Goal: Information Seeking & Learning: Find contact information

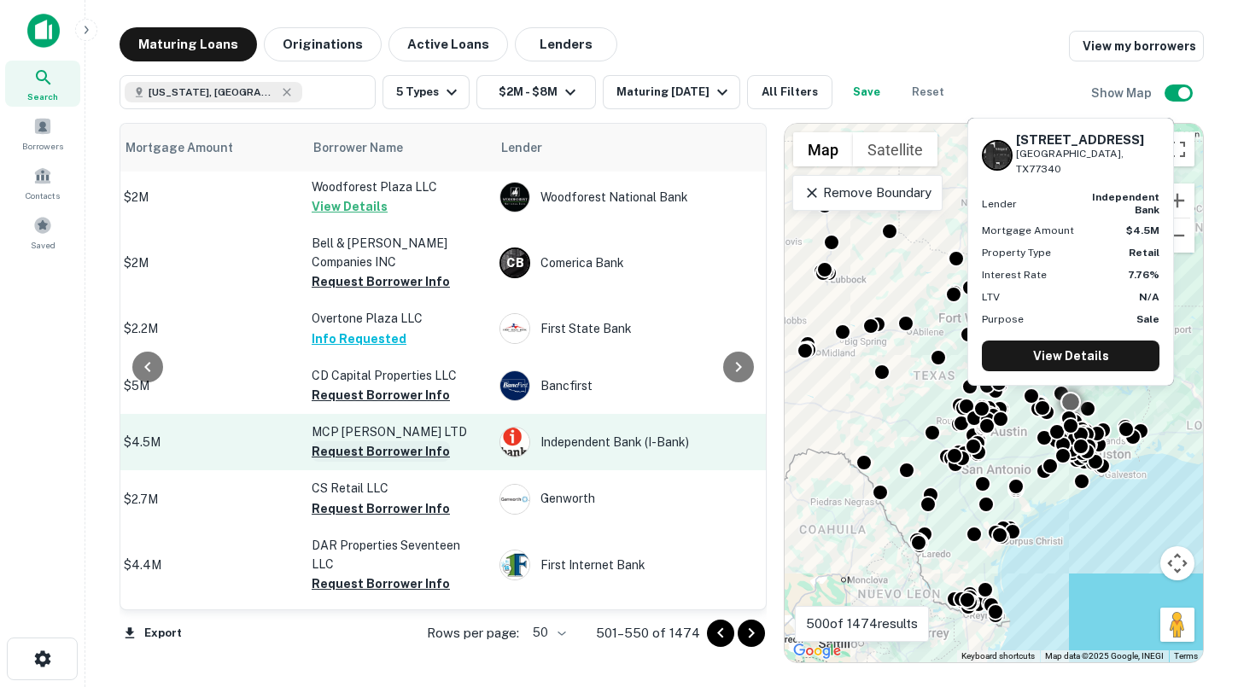
scroll to position [1954, 432]
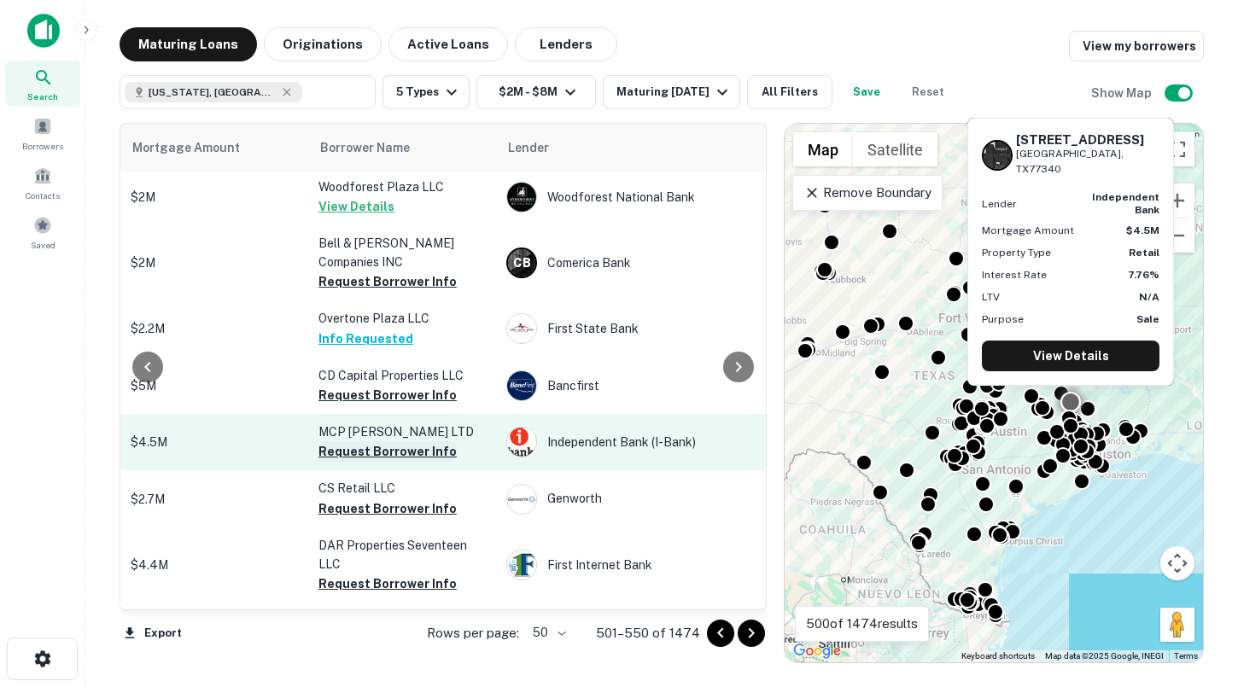
click at [378, 441] on button "Request Borrower Info" at bounding box center [388, 451] width 138 height 20
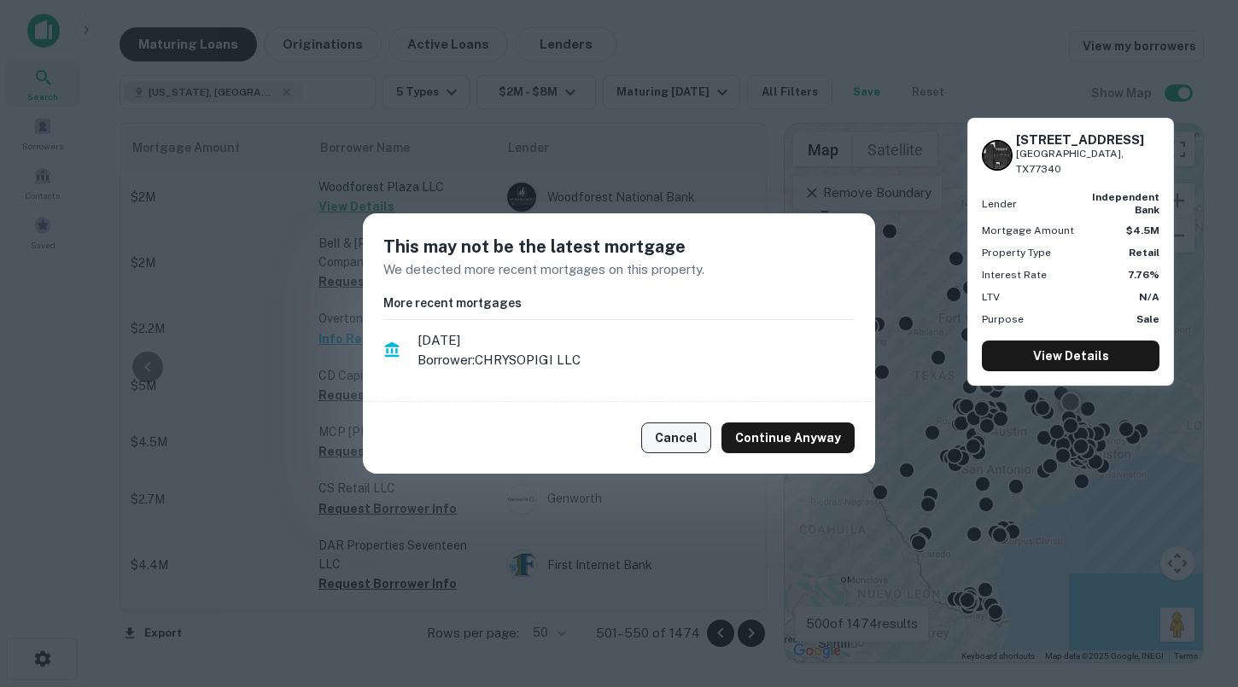
click at [673, 435] on button "Cancel" at bounding box center [676, 438] width 70 height 31
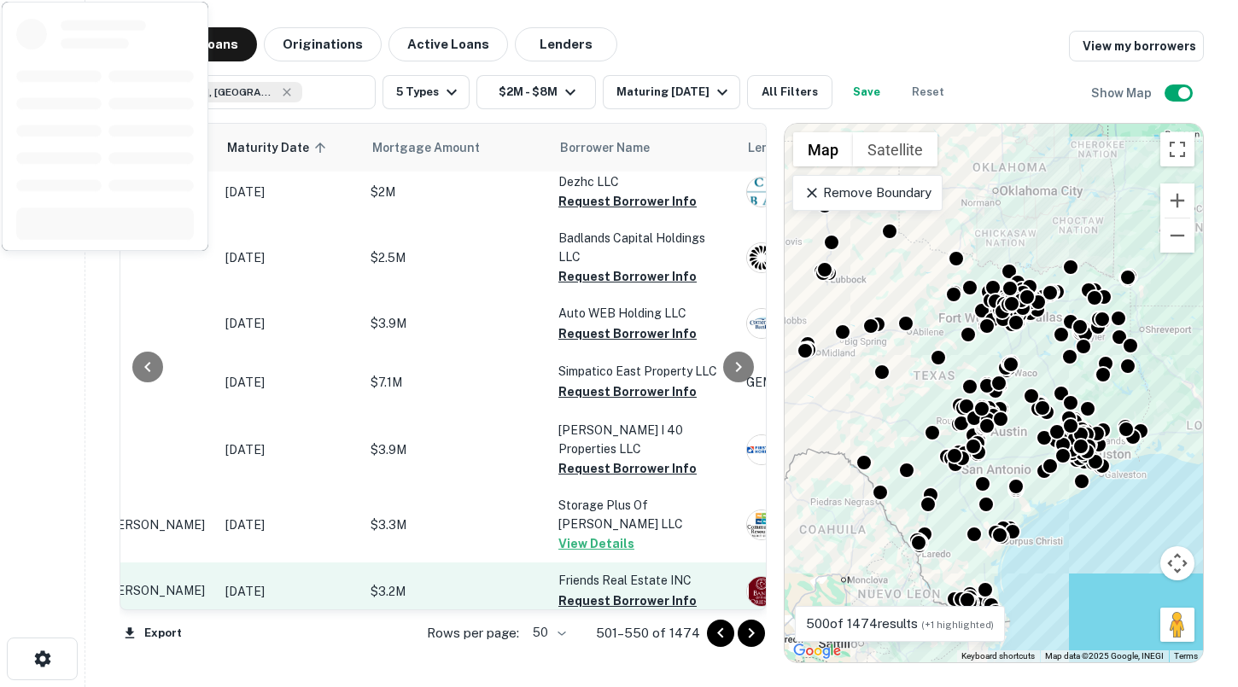
scroll to position [2622, 192]
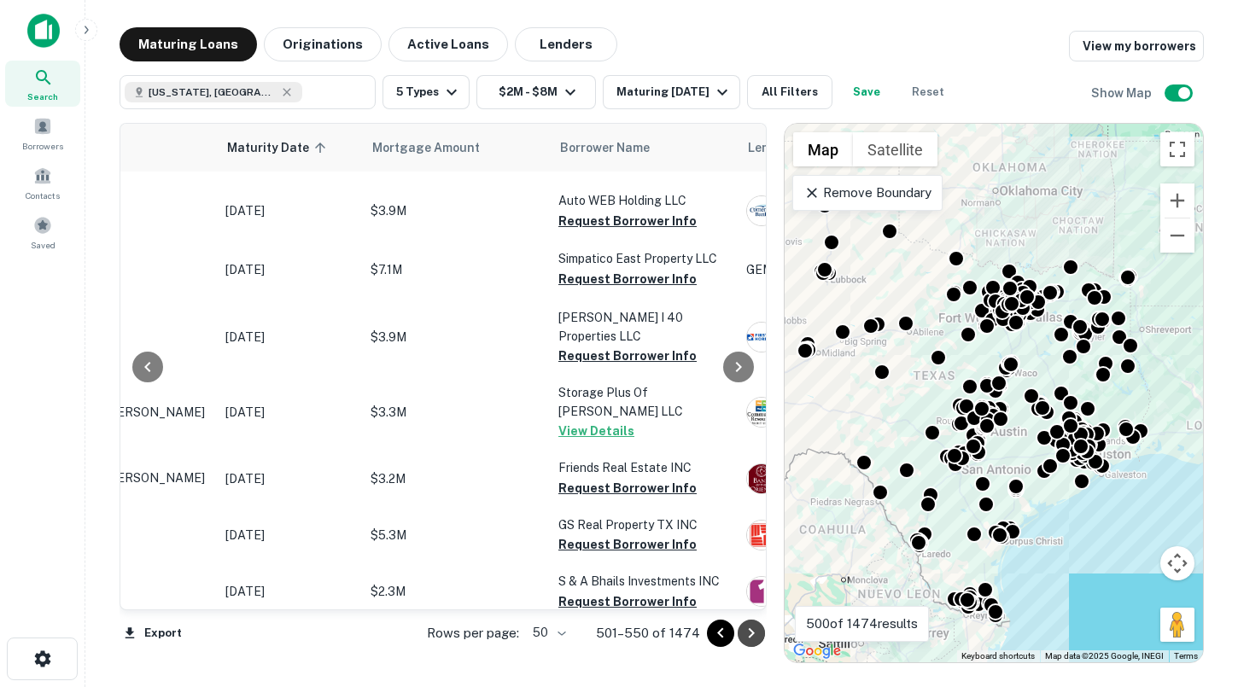
click at [752, 633] on icon "Go to next page" at bounding box center [751, 633] width 6 height 10
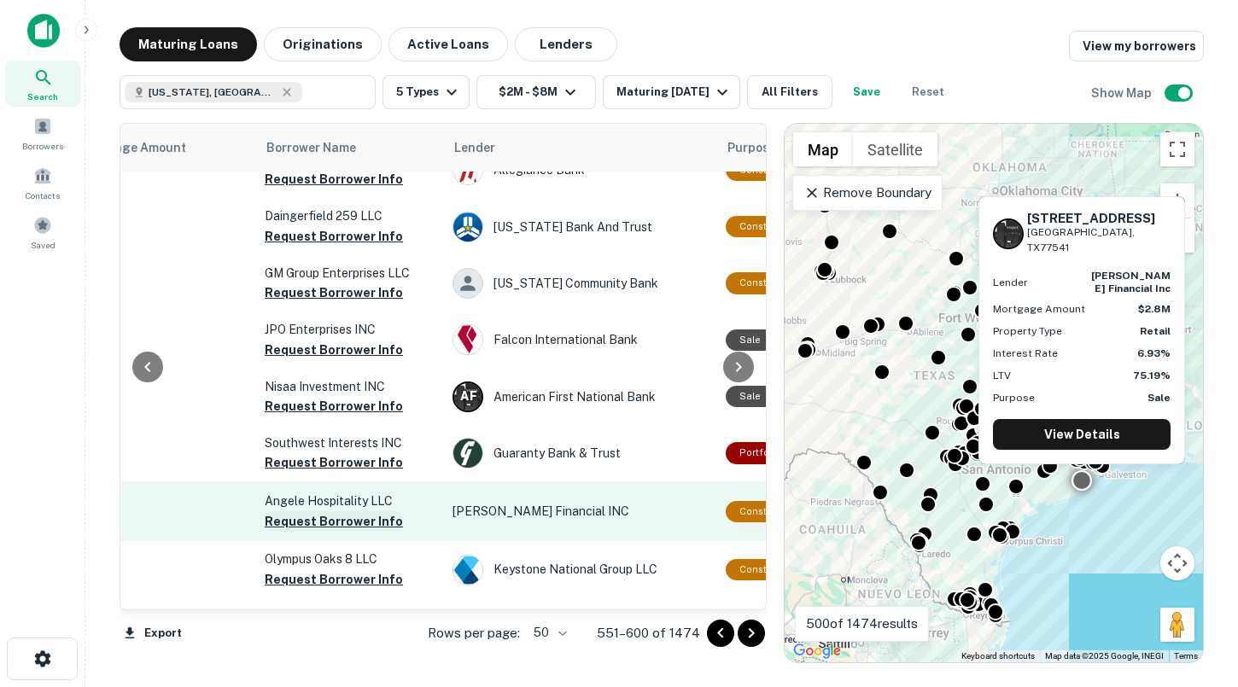
scroll to position [2573, 441]
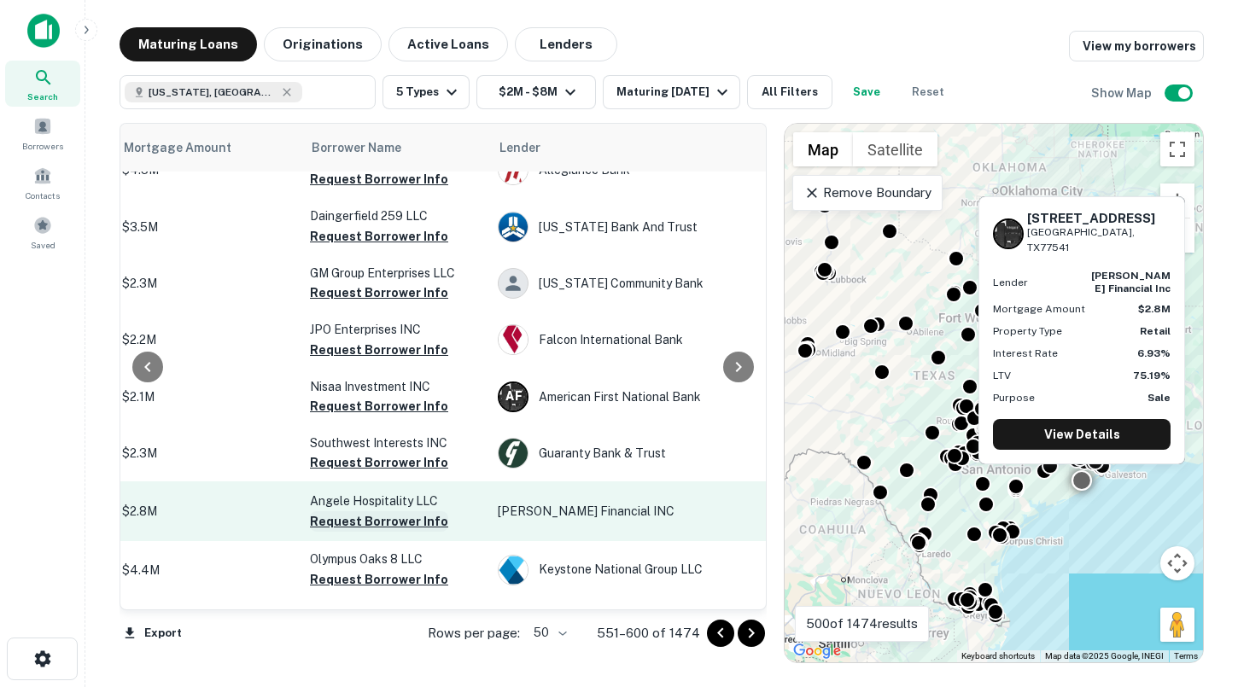
click at [367, 511] on button "Request Borrower Info" at bounding box center [379, 521] width 138 height 20
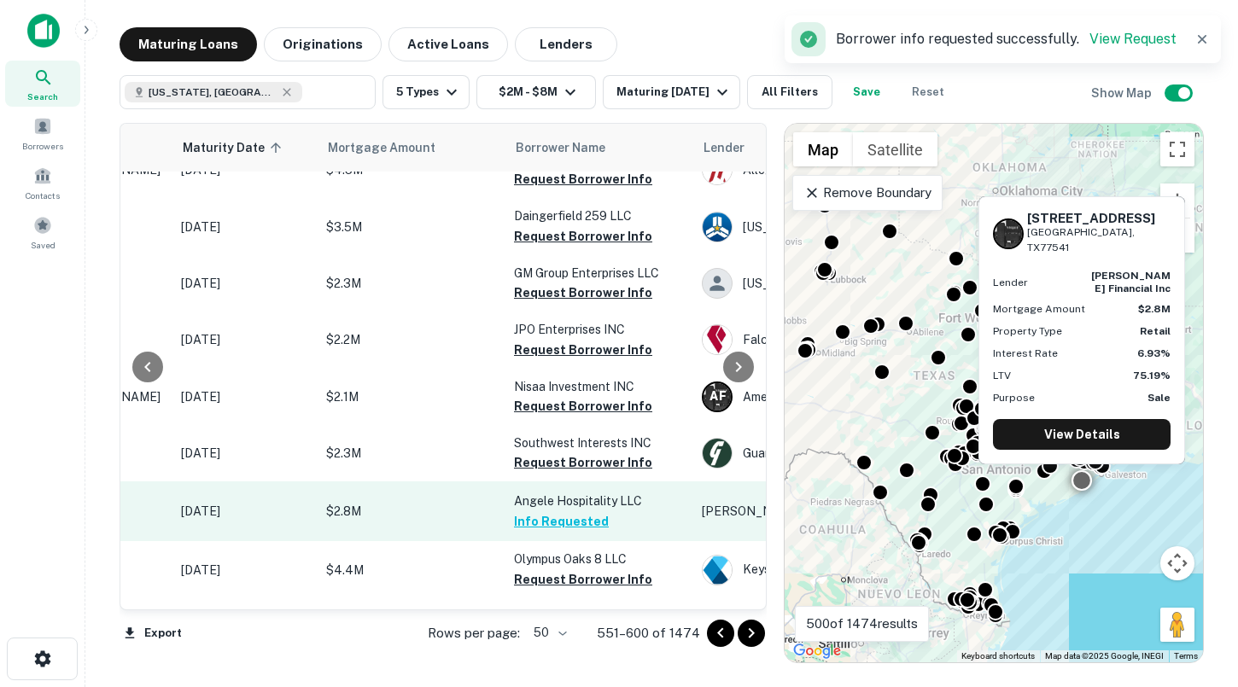
scroll to position [2573, 202]
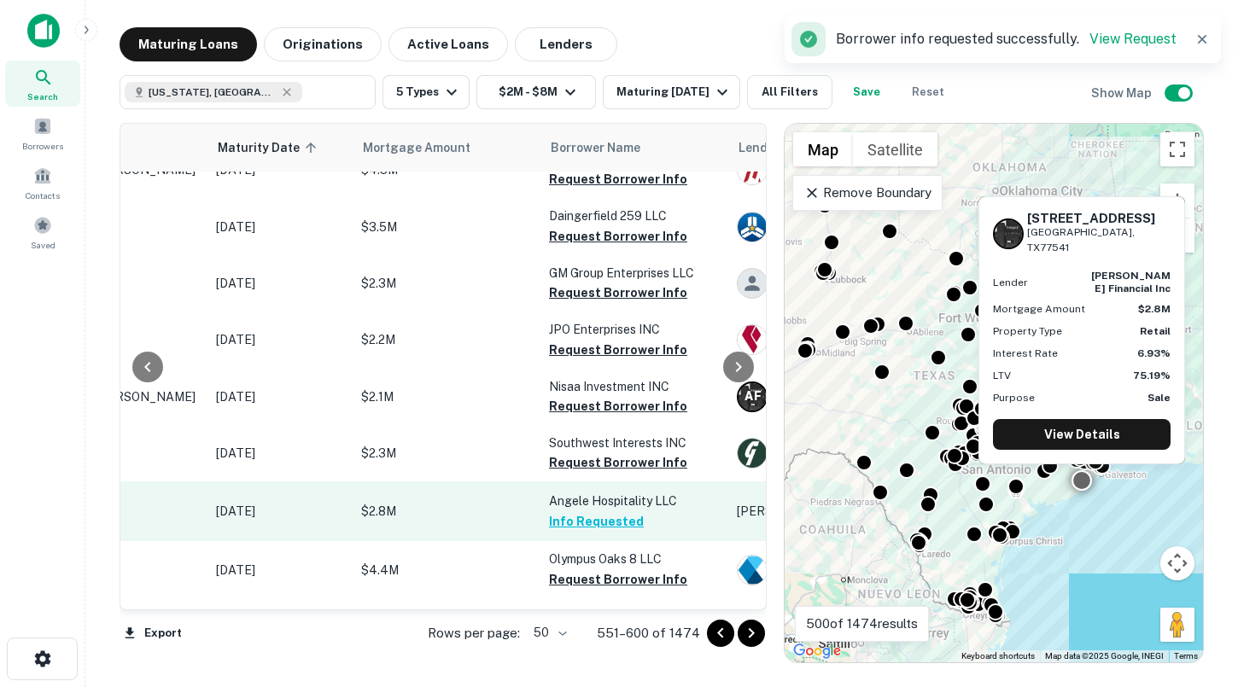
click at [460, 502] on p "$2.8M" at bounding box center [446, 511] width 171 height 19
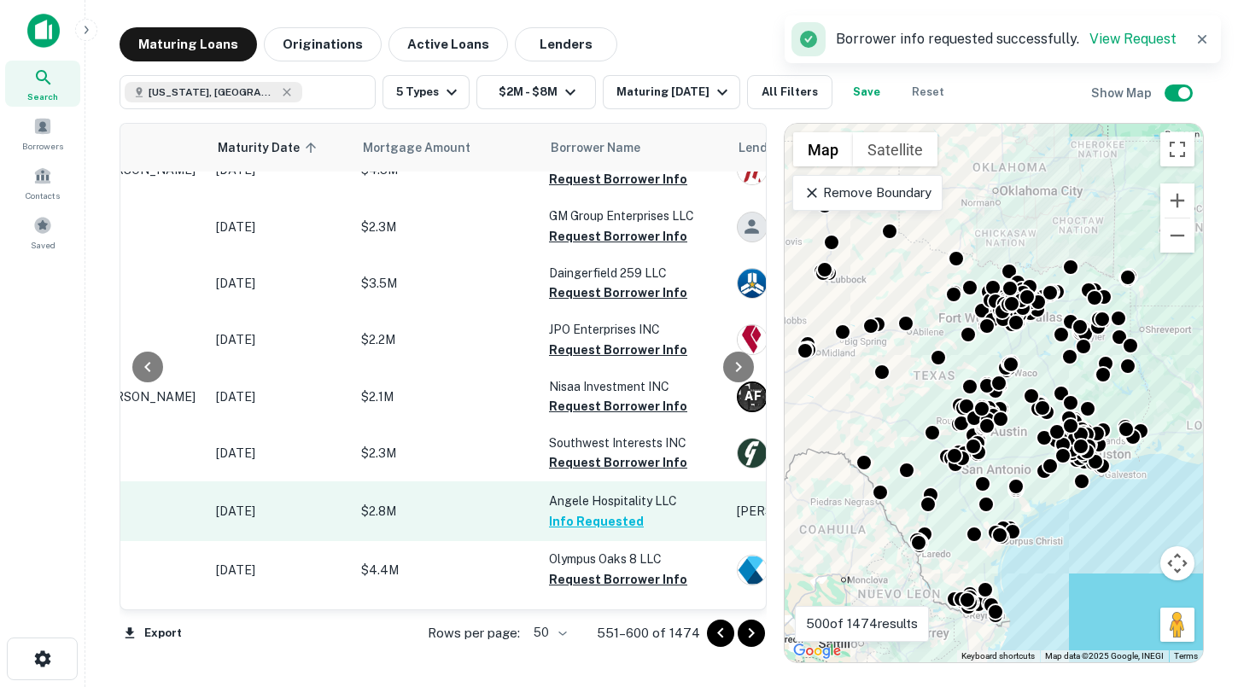
click at [452, 502] on p "$2.8M" at bounding box center [446, 511] width 171 height 19
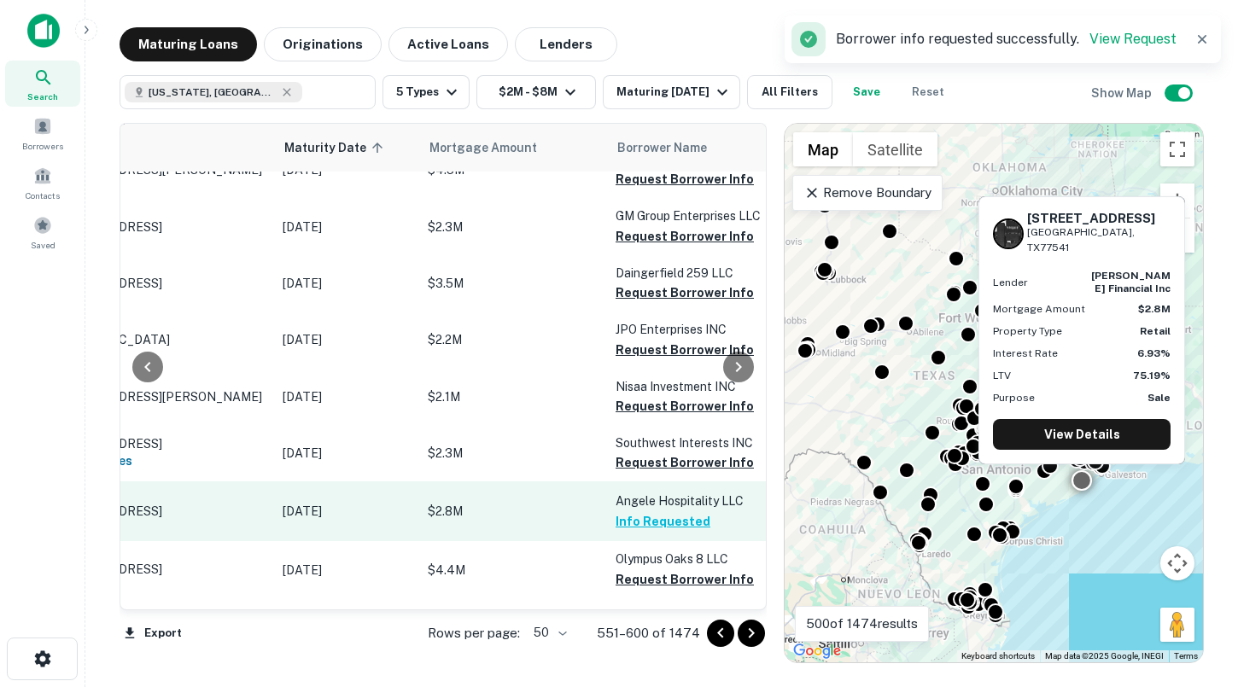
scroll to position [2573, 108]
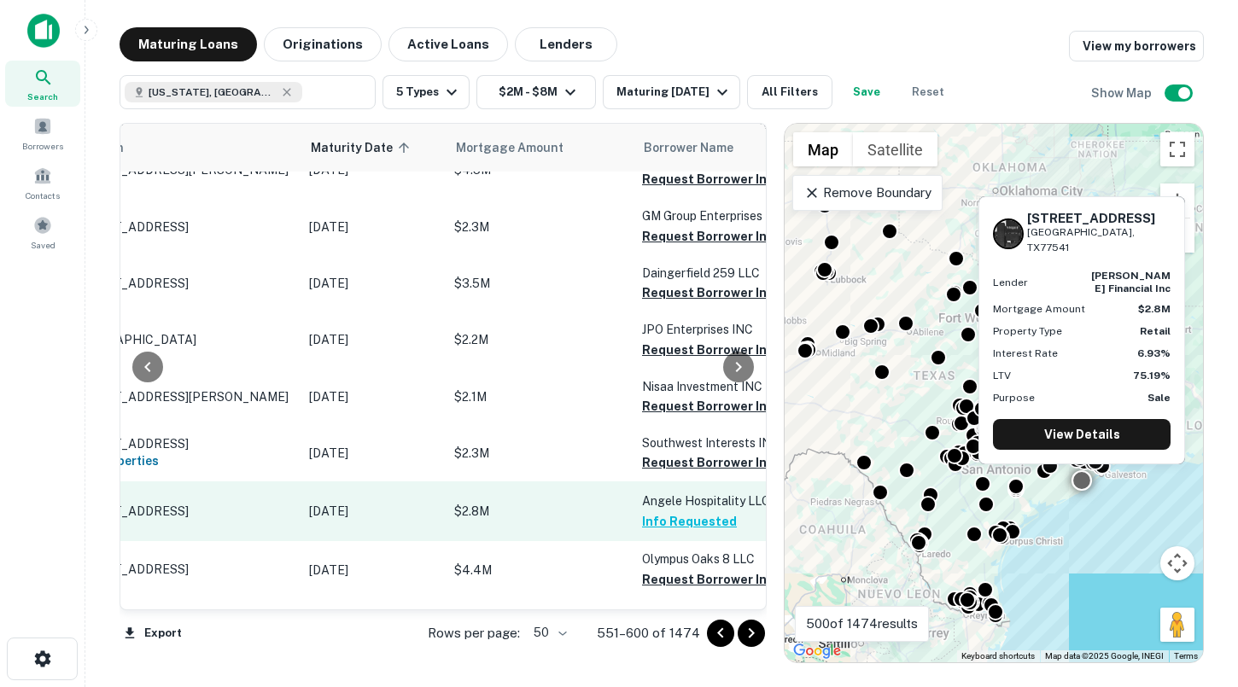
click at [272, 504] on p "[STREET_ADDRESS]" at bounding box center [181, 511] width 222 height 15
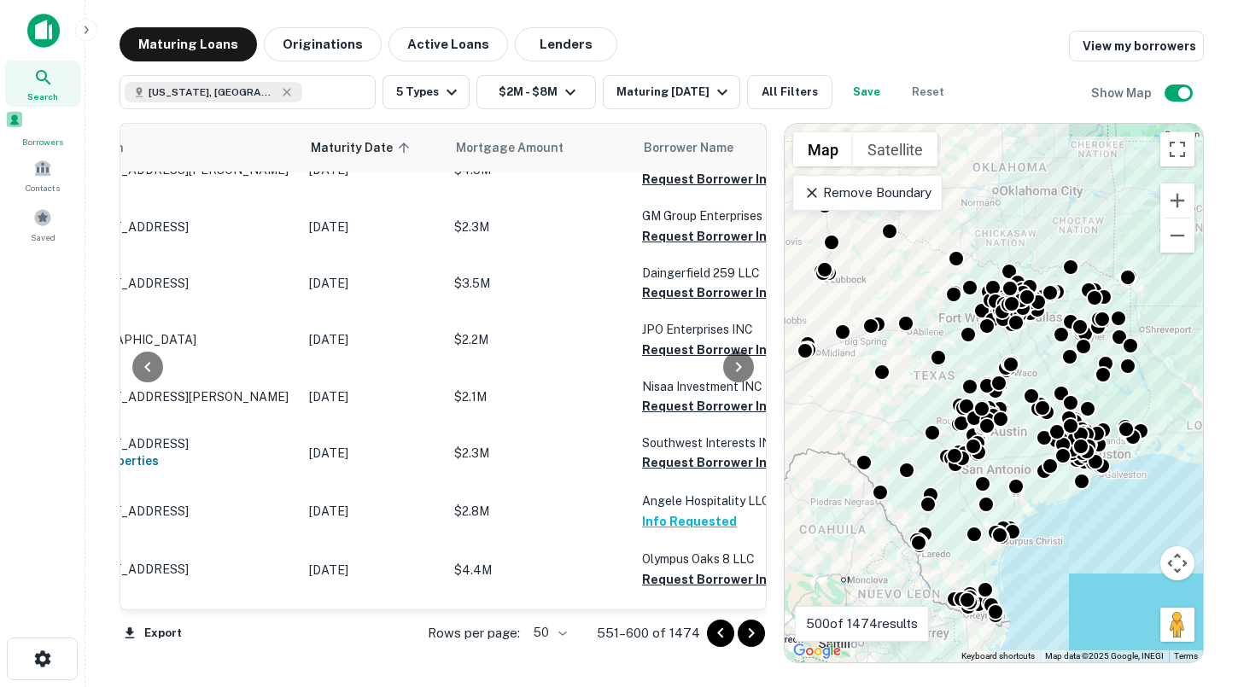
click at [24, 128] on span at bounding box center [14, 119] width 19 height 19
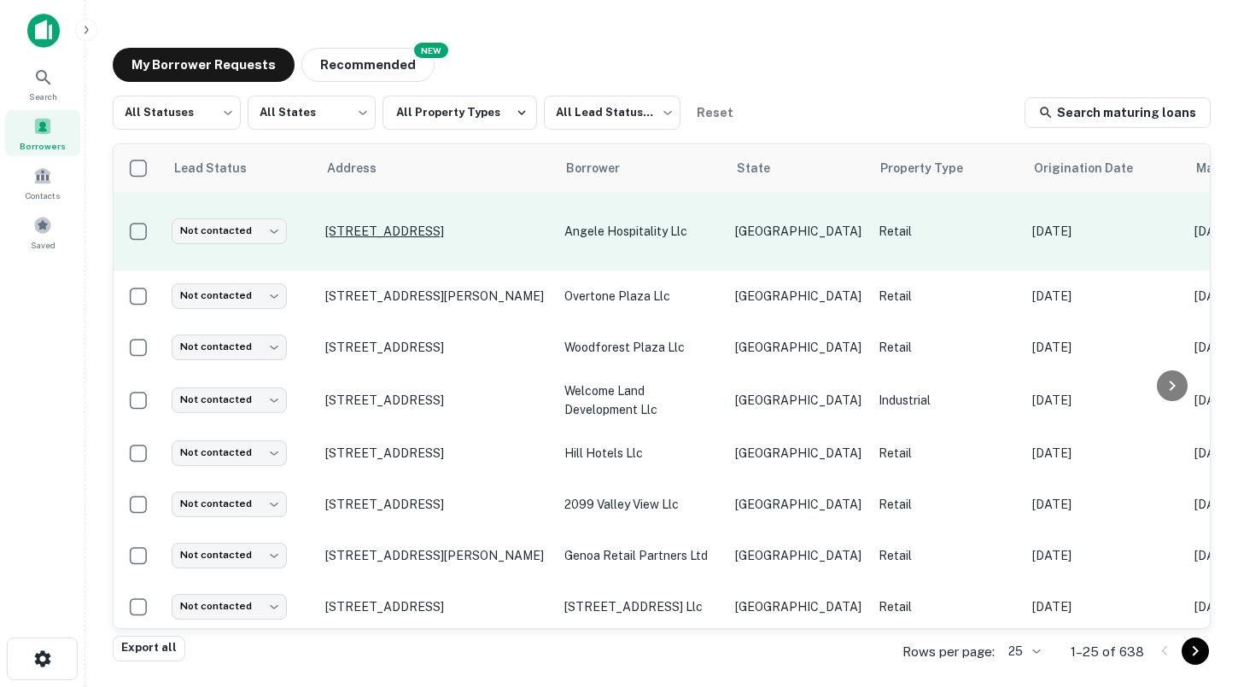
click at [473, 226] on p "[STREET_ADDRESS]" at bounding box center [436, 231] width 222 height 15
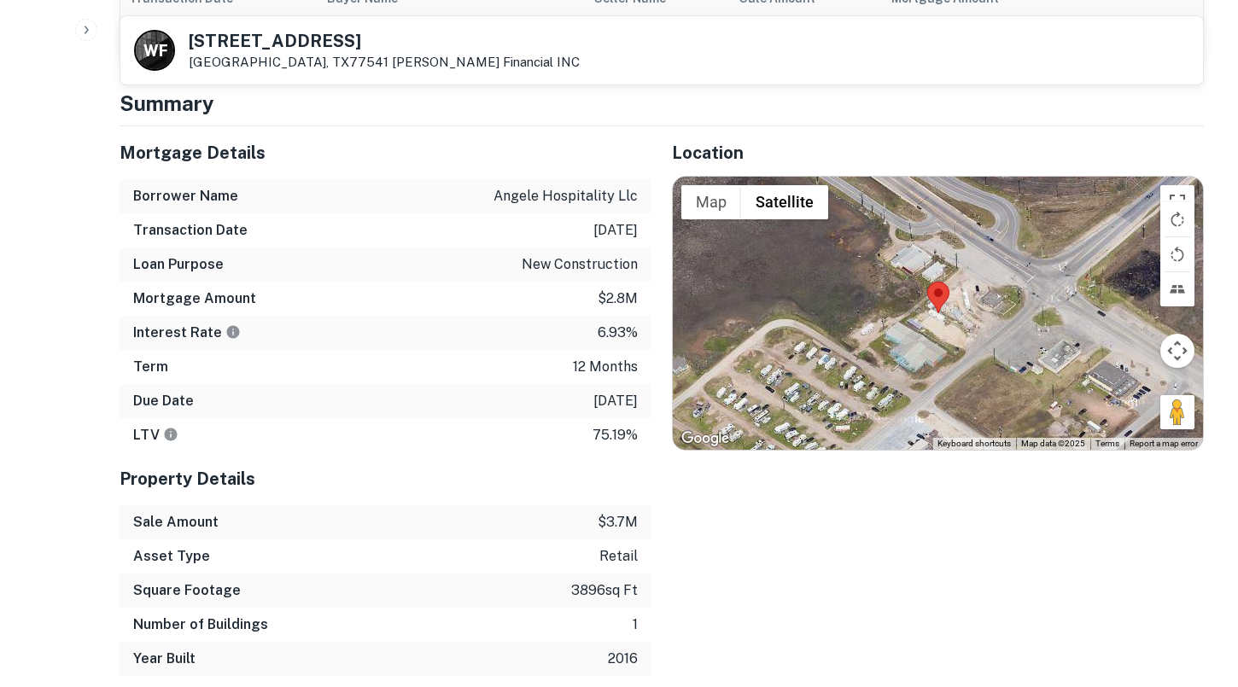
scroll to position [757, 0]
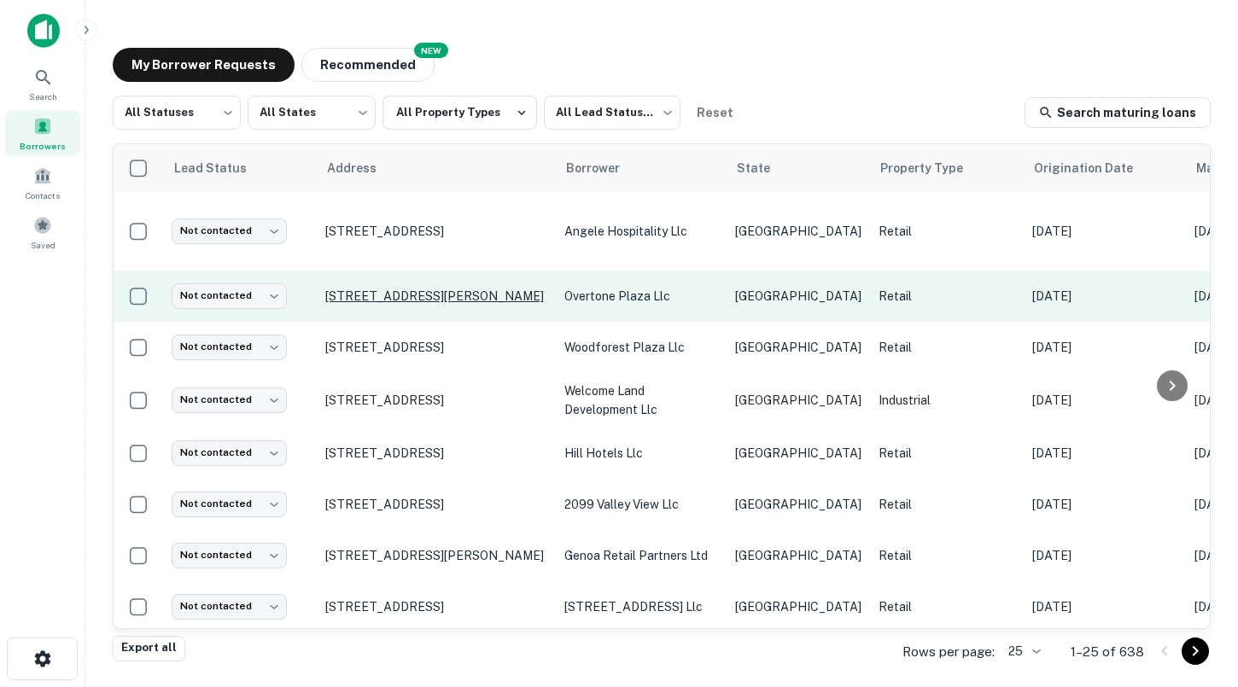
click at [393, 289] on p "[STREET_ADDRESS][PERSON_NAME]" at bounding box center [436, 296] width 222 height 15
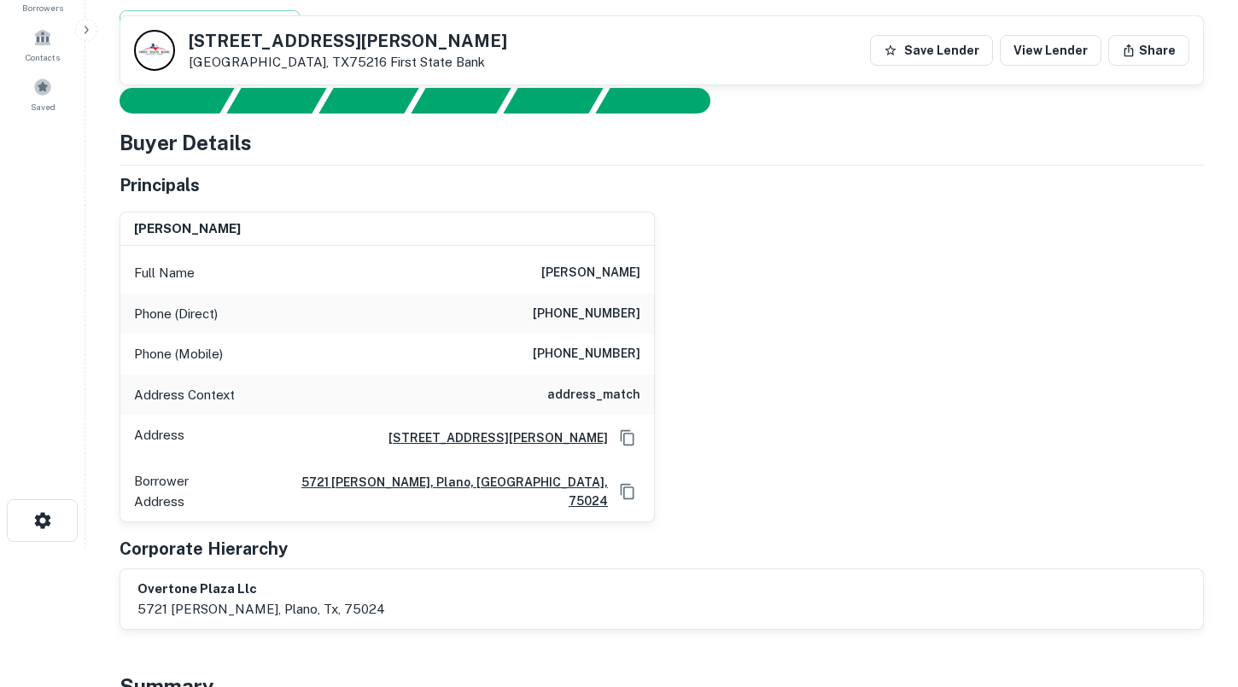
scroll to position [132, 0]
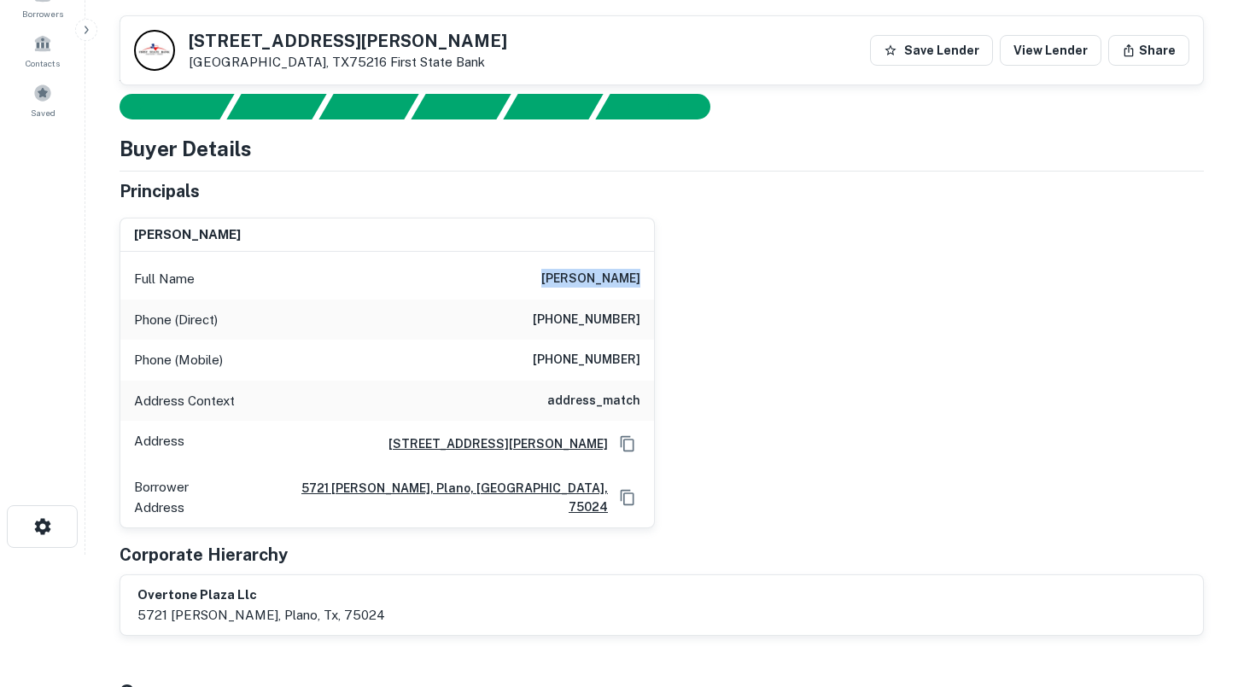
drag, startPoint x: 557, startPoint y: 274, endPoint x: 633, endPoint y: 271, distance: 76.1
click at [642, 273] on div "Full Name [PERSON_NAME]" at bounding box center [387, 279] width 534 height 41
click at [415, 264] on div "Full Name [PERSON_NAME]" at bounding box center [387, 279] width 534 height 41
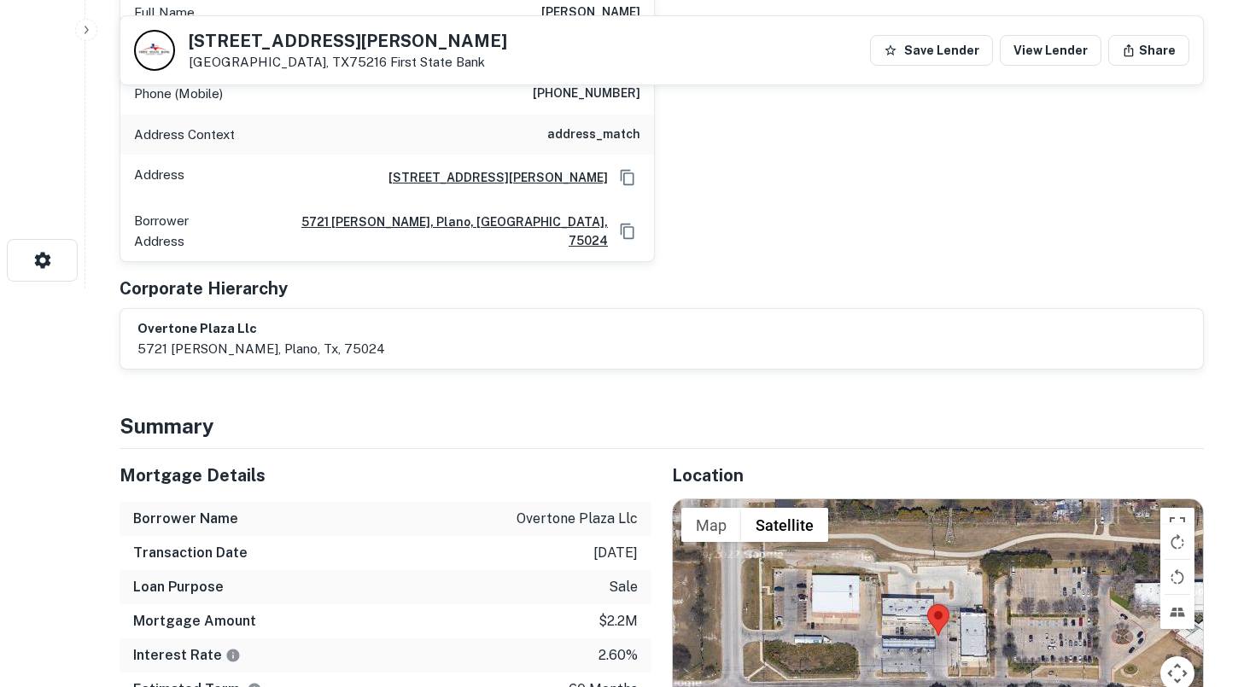
scroll to position [400, 0]
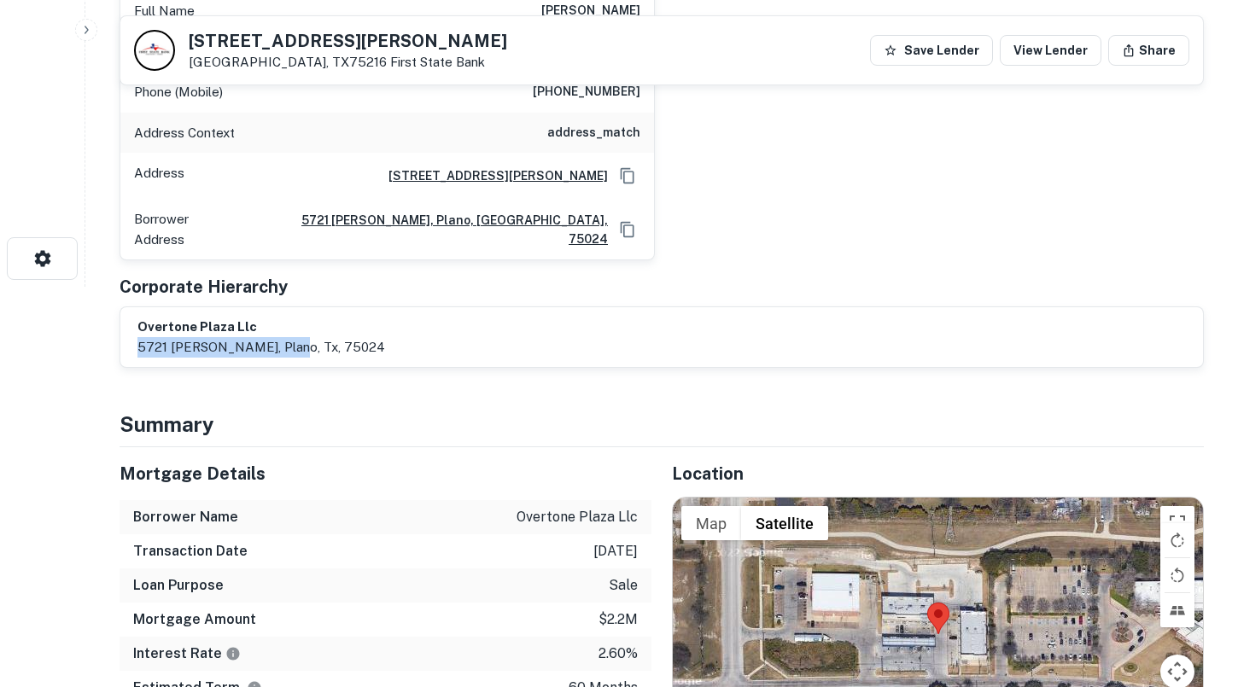
drag, startPoint x: 137, startPoint y: 333, endPoint x: 279, endPoint y: 334, distance: 141.7
click at [279, 337] on p "5721 [PERSON_NAME], plano, tx, 75024" at bounding box center [261, 347] width 248 height 20
copy p "5721 [PERSON_NAME], plano, [GEOGRAPHIC_DATA]"
click at [522, 339] on div "overtone plaza llc [STREET_ADDRESS][PERSON_NAME]" at bounding box center [661, 337] width 1049 height 39
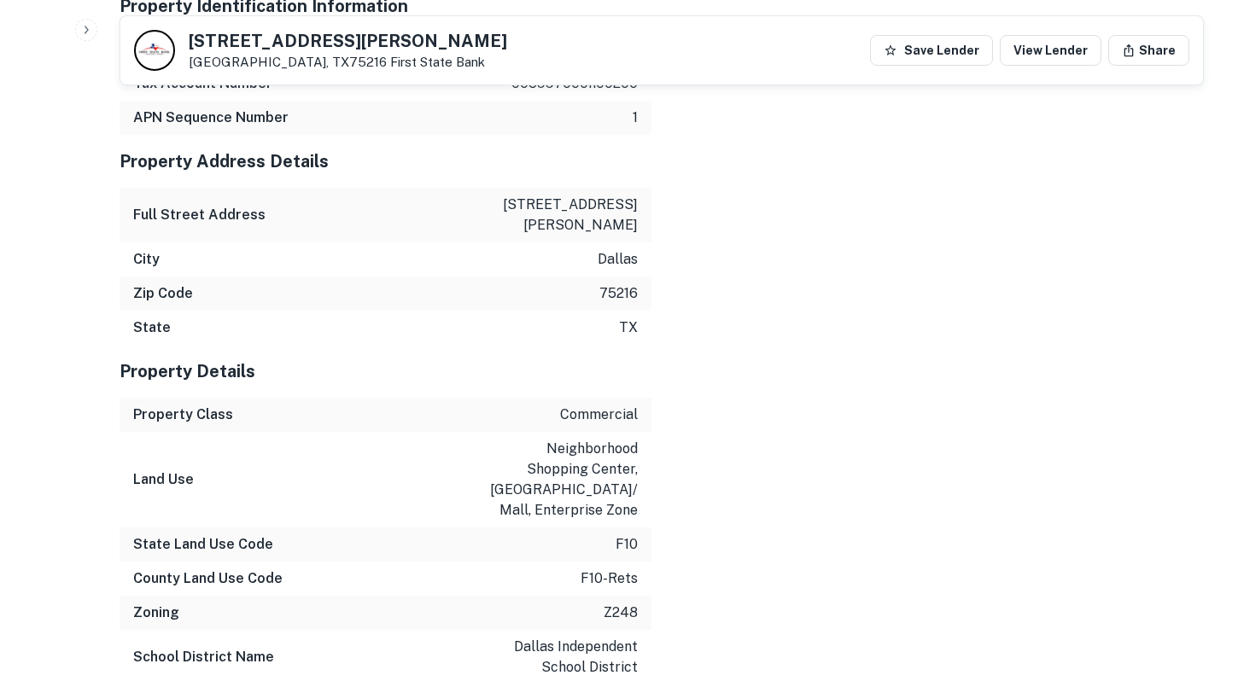
scroll to position [1701, 0]
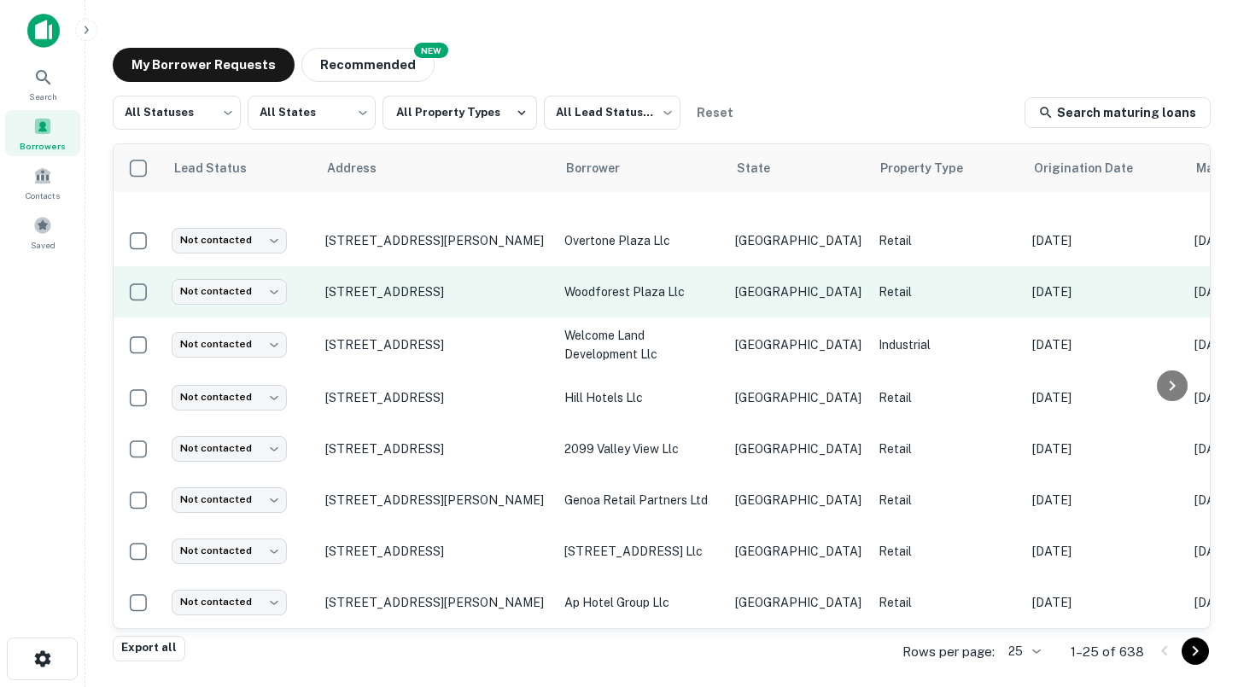
scroll to position [45, 0]
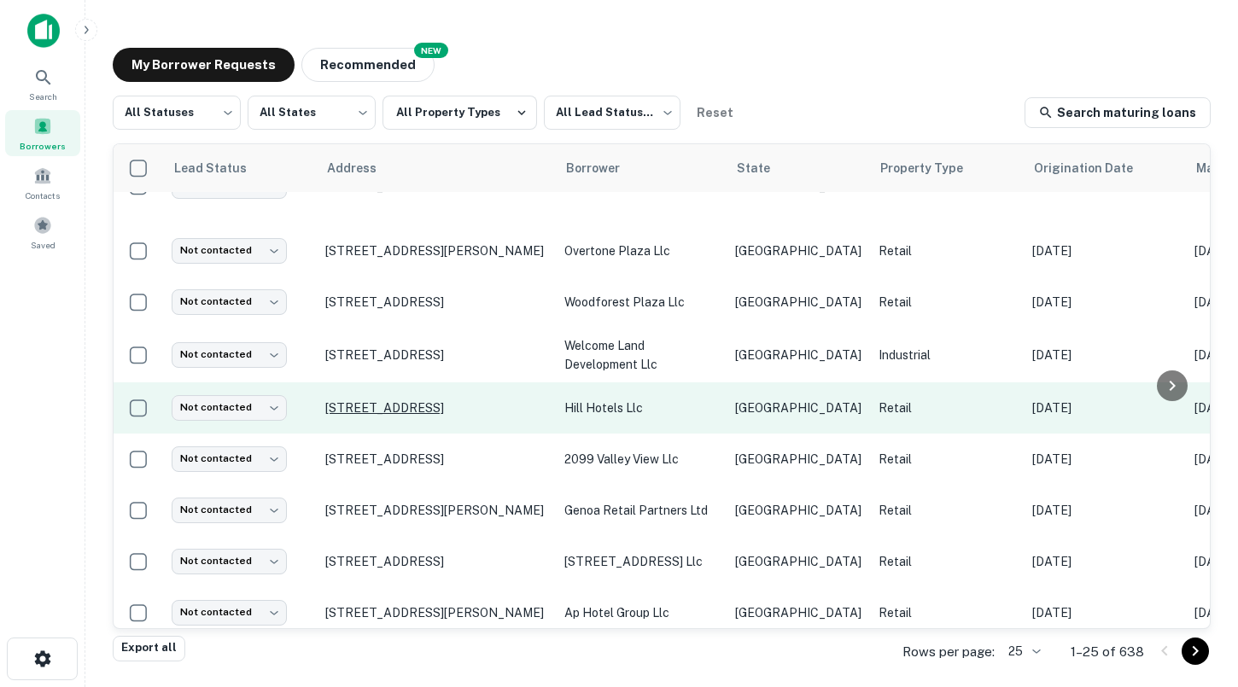
click at [429, 400] on p "[STREET_ADDRESS]" at bounding box center [436, 407] width 222 height 15
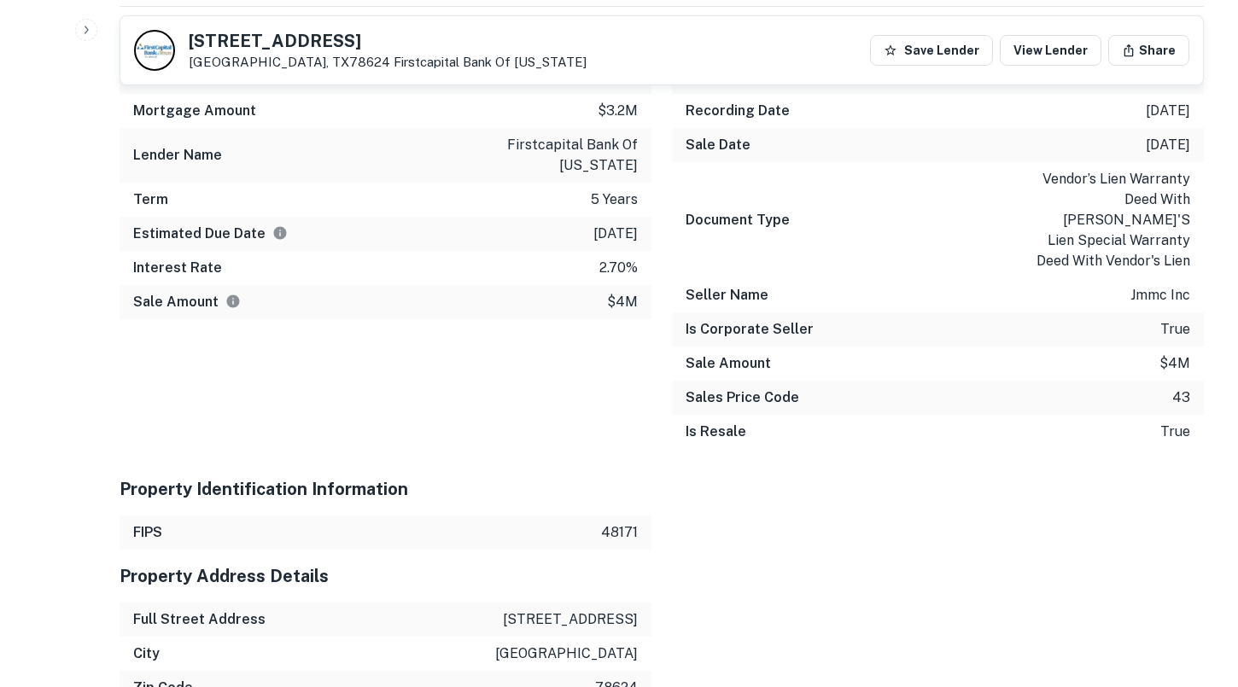
scroll to position [1599, 0]
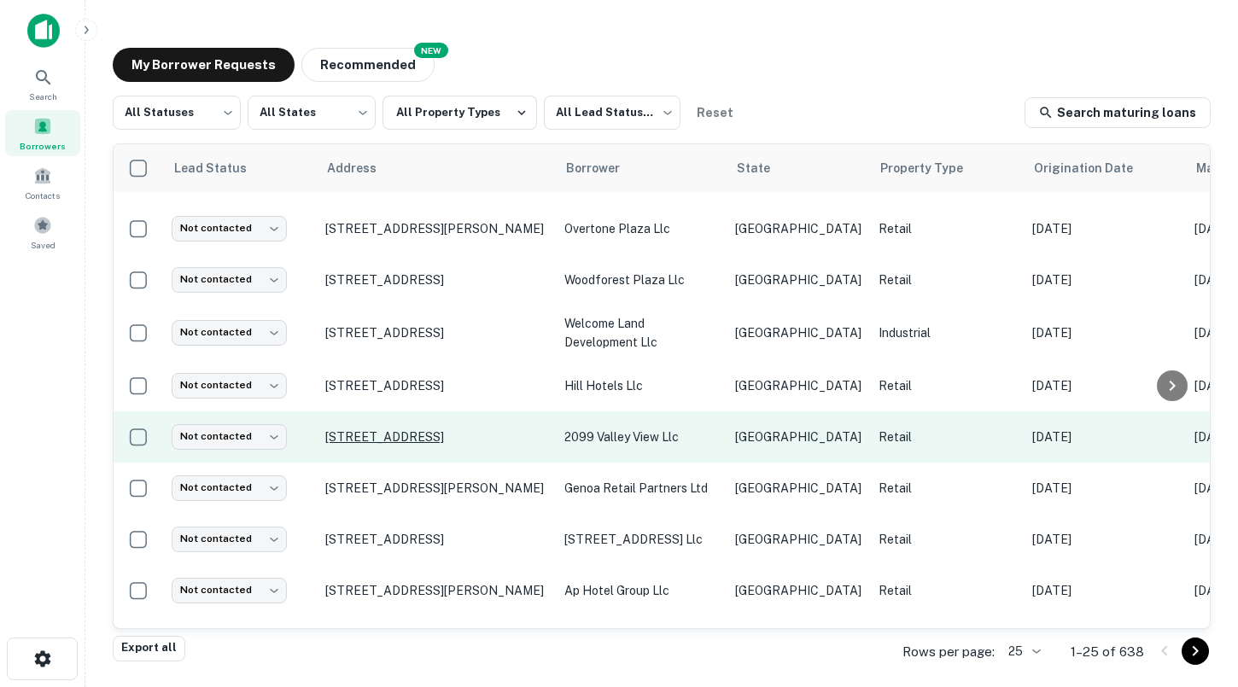
scroll to position [88, 0]
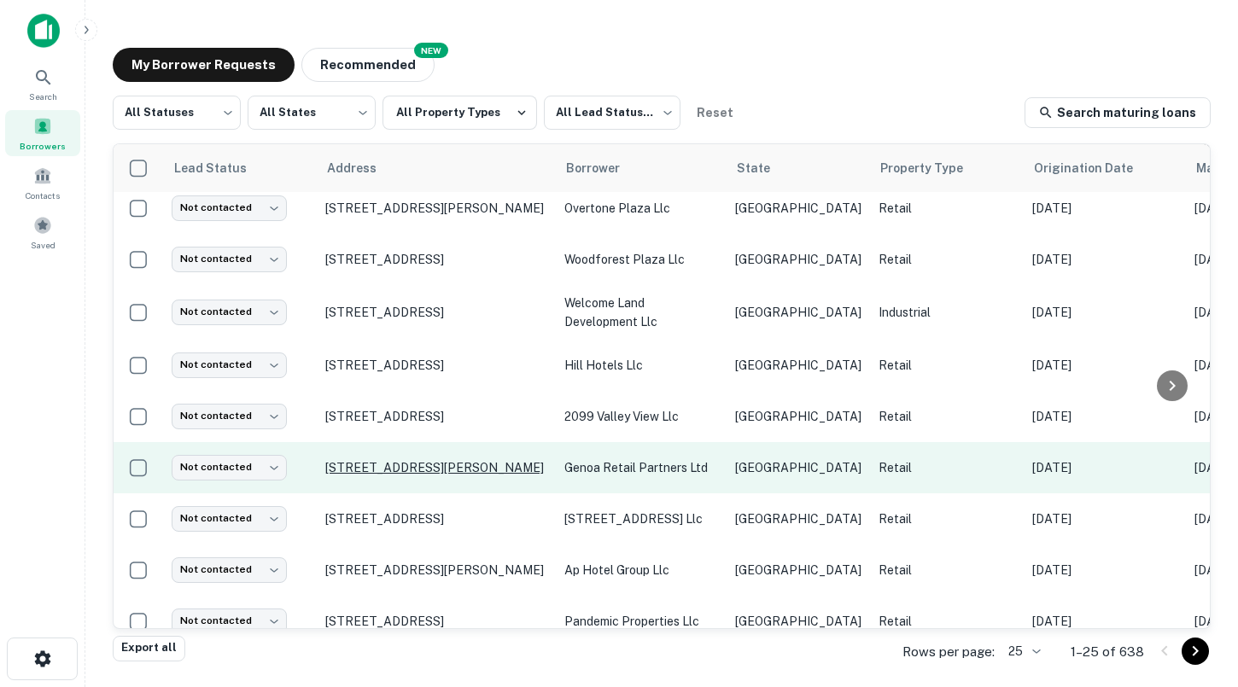
click at [426, 460] on p "[STREET_ADDRESS][PERSON_NAME]" at bounding box center [436, 467] width 222 height 15
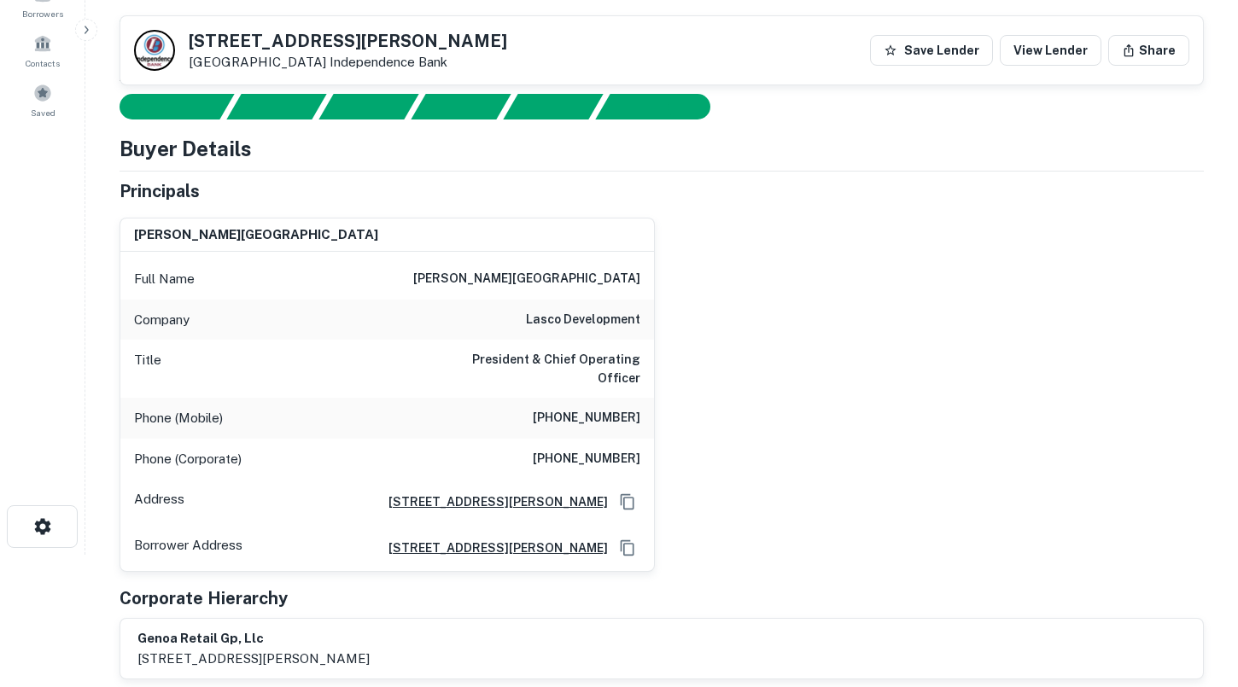
scroll to position [128, 0]
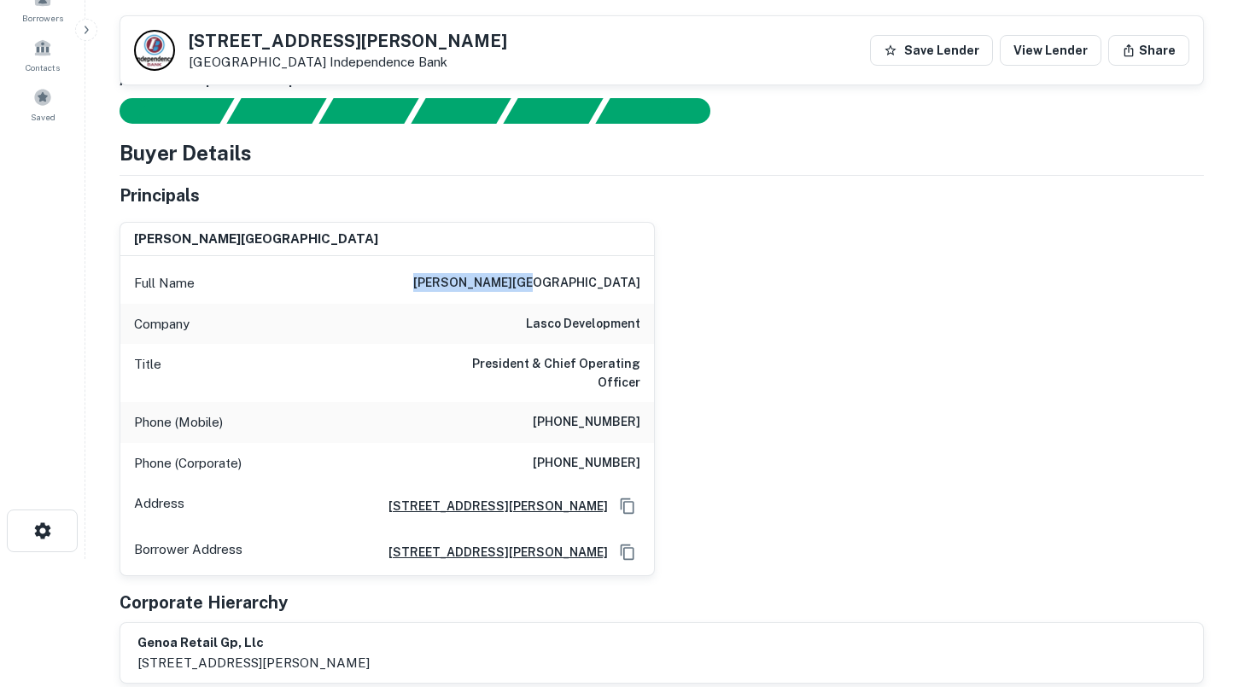
drag, startPoint x: 540, startPoint y: 281, endPoint x: 642, endPoint y: 281, distance: 102.5
click at [644, 283] on div "Full Name [PERSON_NAME][GEOGRAPHIC_DATA]" at bounding box center [387, 283] width 534 height 41
copy h6 "[PERSON_NAME][GEOGRAPHIC_DATA]"
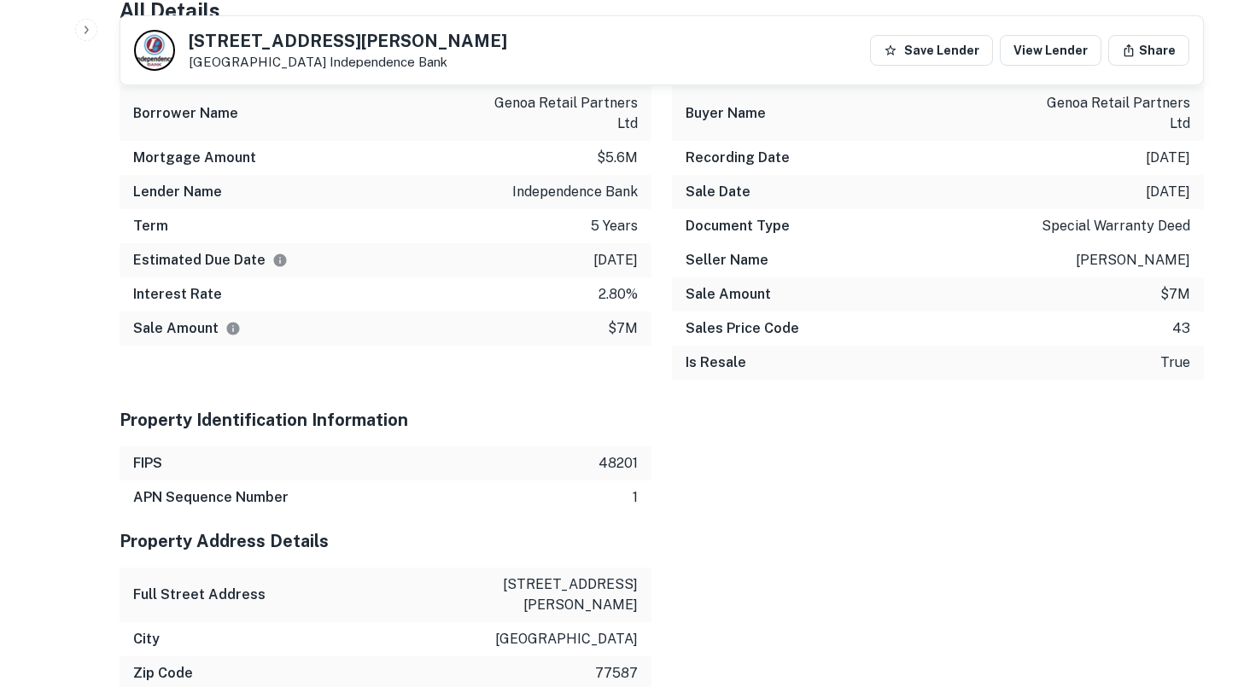
scroll to position [1527, 0]
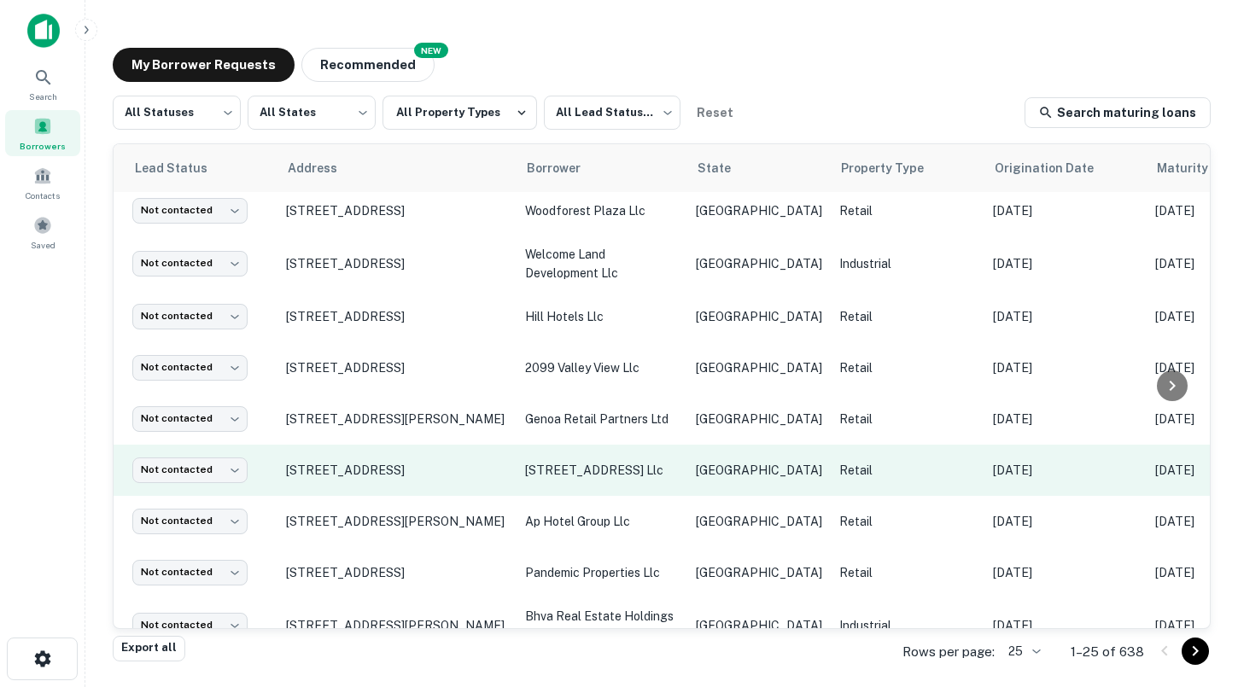
scroll to position [137, 38]
click at [427, 463] on p "[STREET_ADDRESS]" at bounding box center [398, 470] width 222 height 15
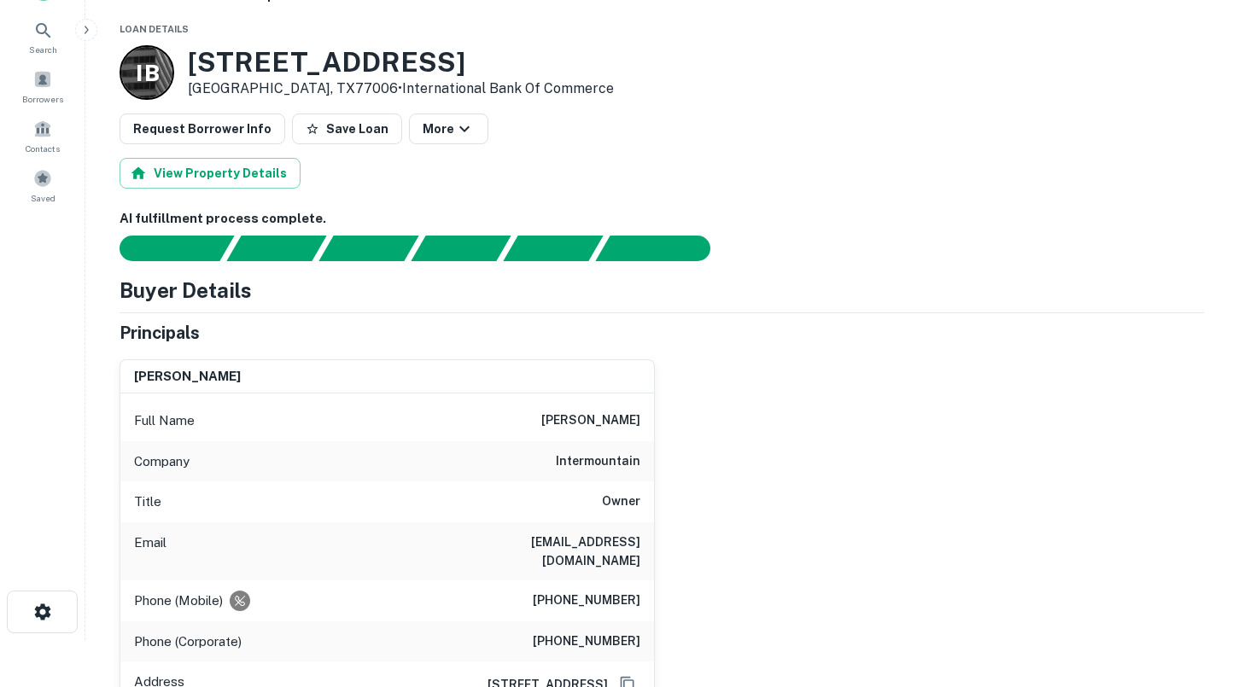
scroll to position [48, 0]
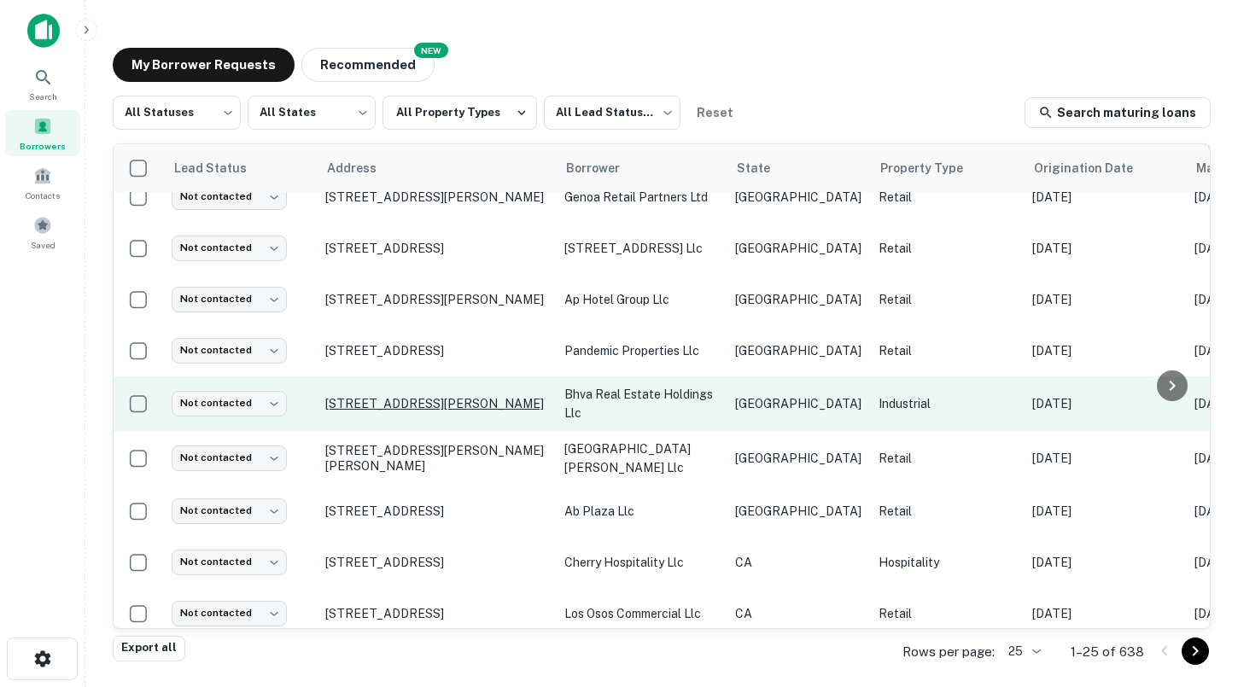
scroll to position [362, 0]
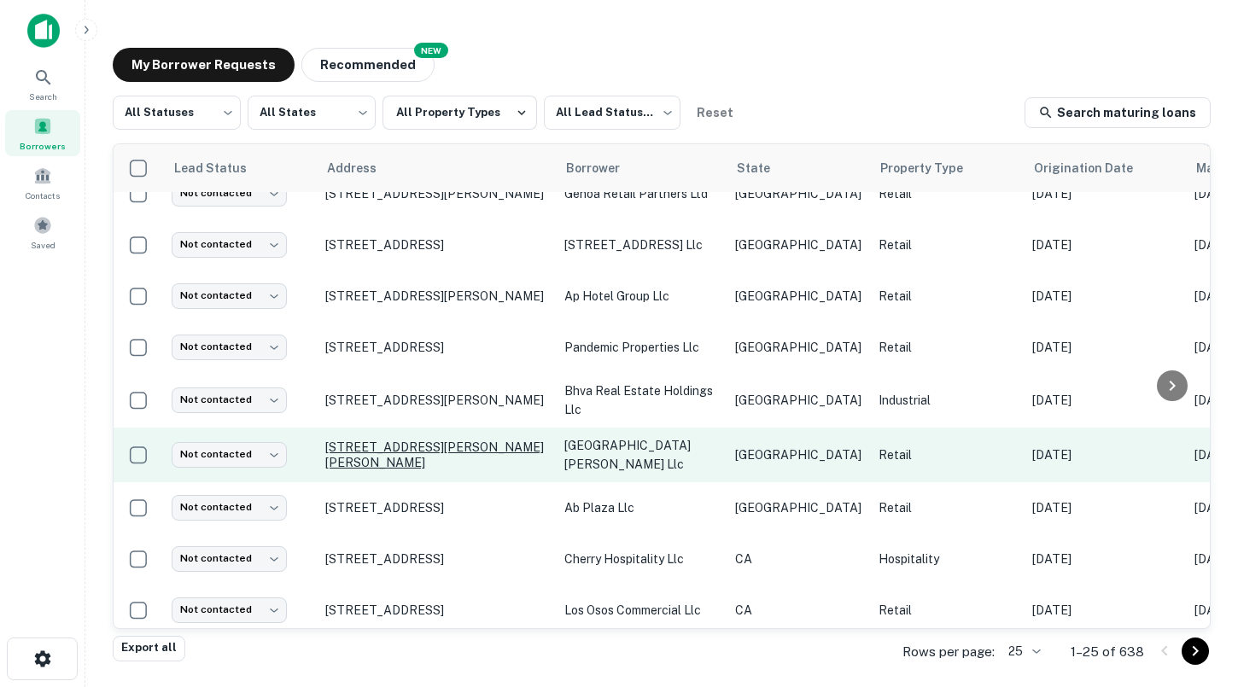
click at [457, 443] on p "[STREET_ADDRESS][PERSON_NAME][PERSON_NAME]" at bounding box center [436, 455] width 222 height 31
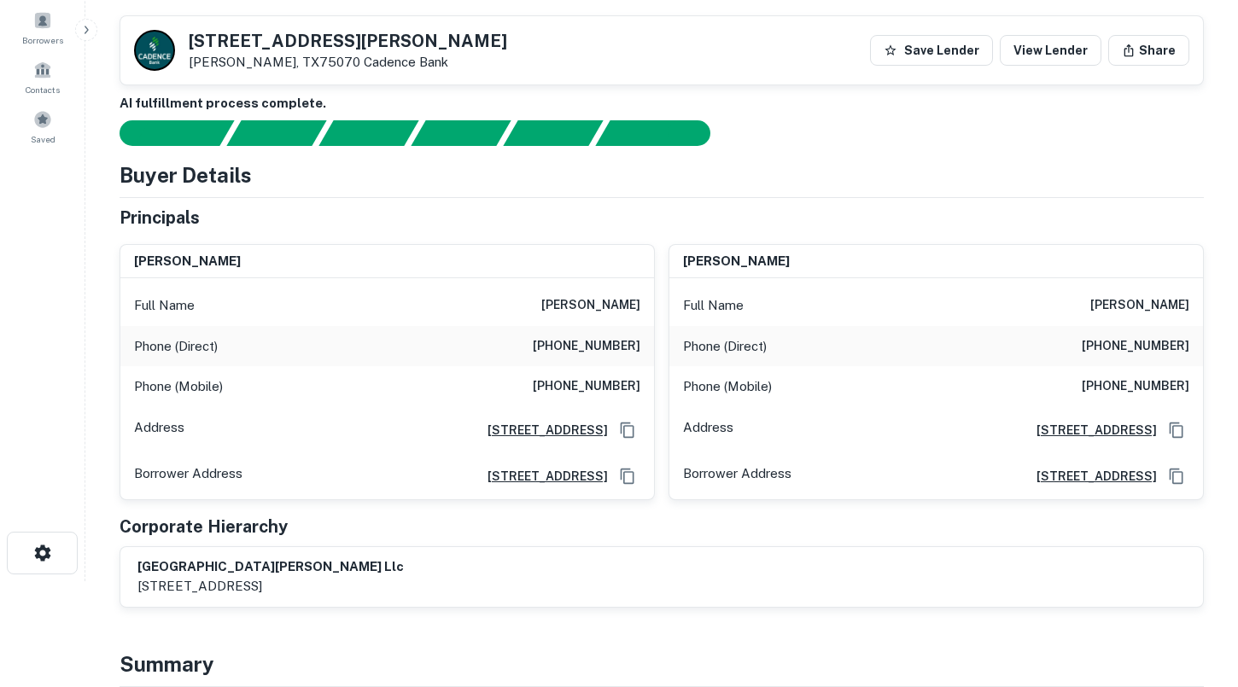
scroll to position [97, 0]
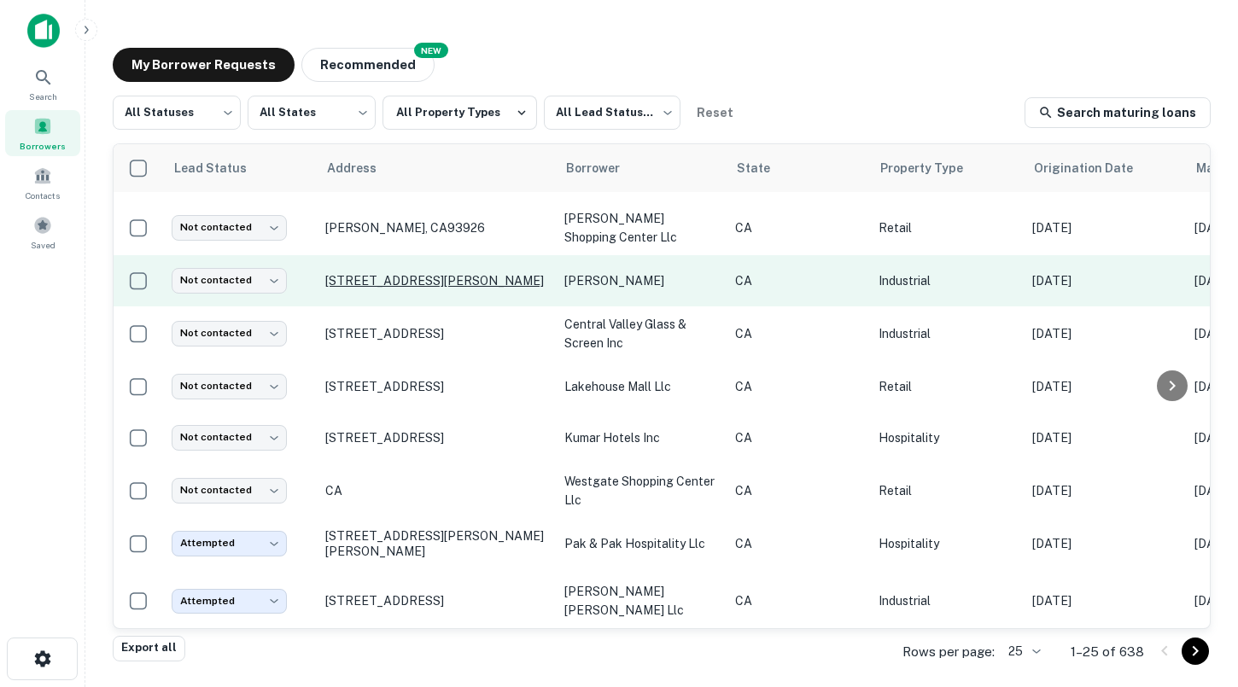
scroll to position [780, 0]
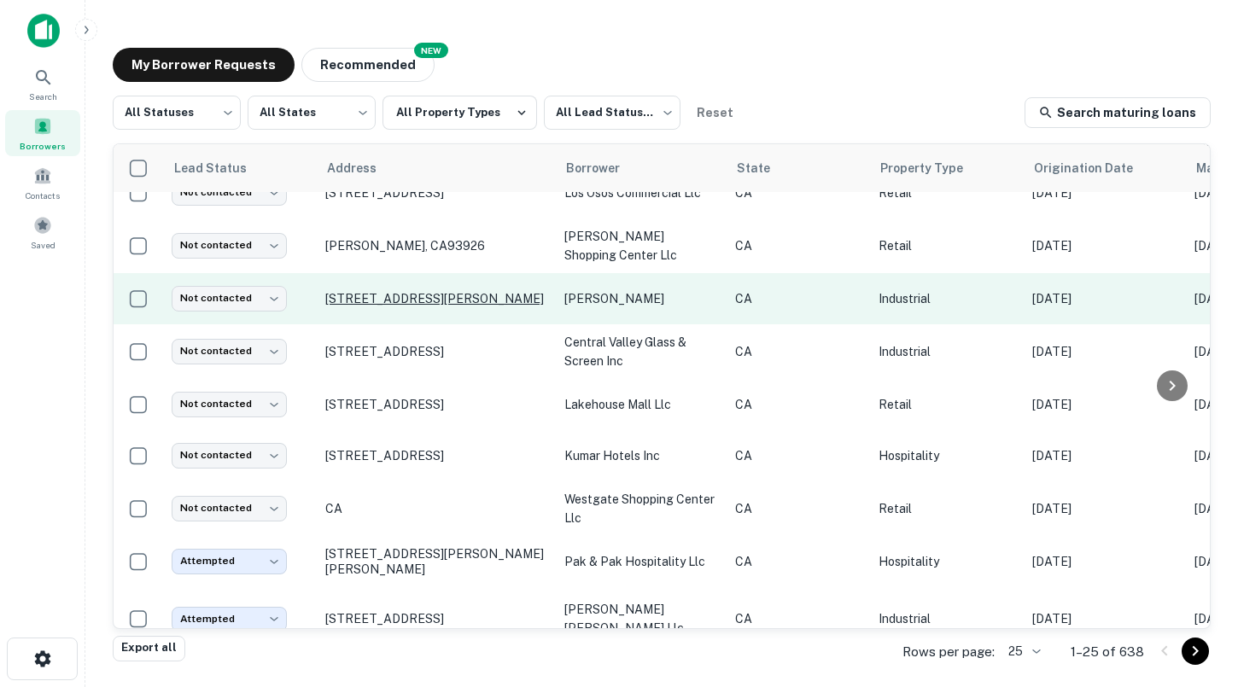
click at [416, 291] on p "[STREET_ADDRESS][PERSON_NAME]" at bounding box center [436, 298] width 222 height 15
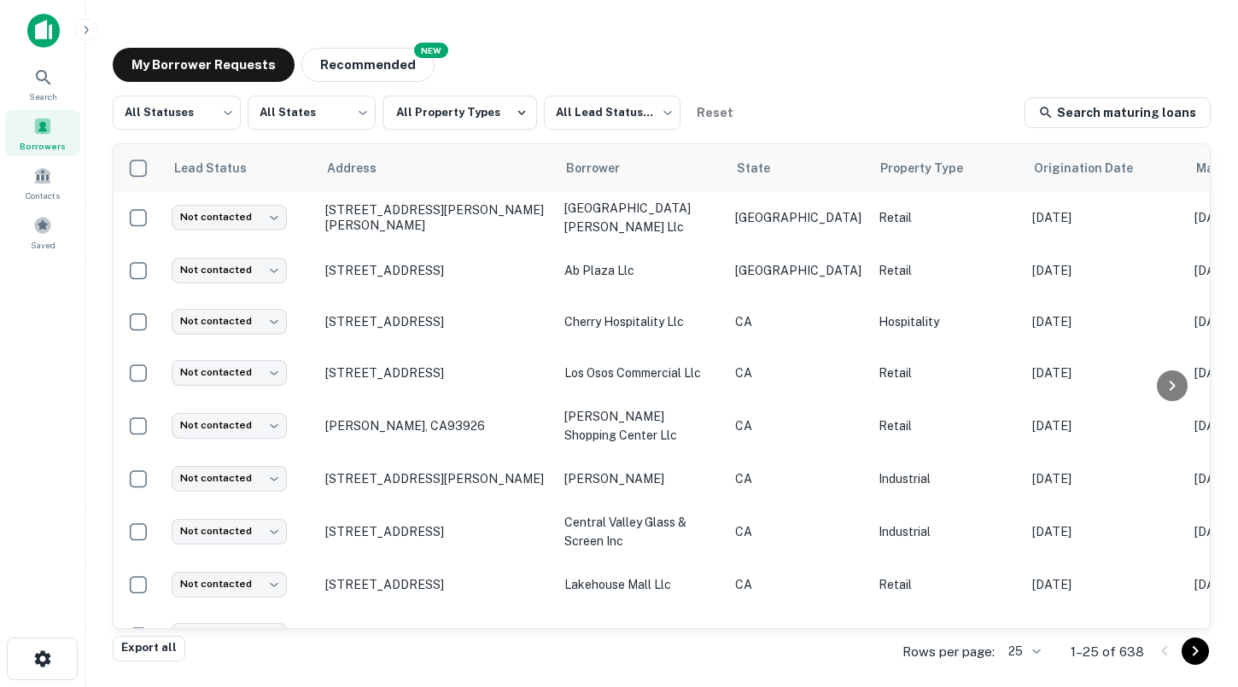
scroll to position [517, 0]
